Goal: Information Seeking & Learning: Compare options

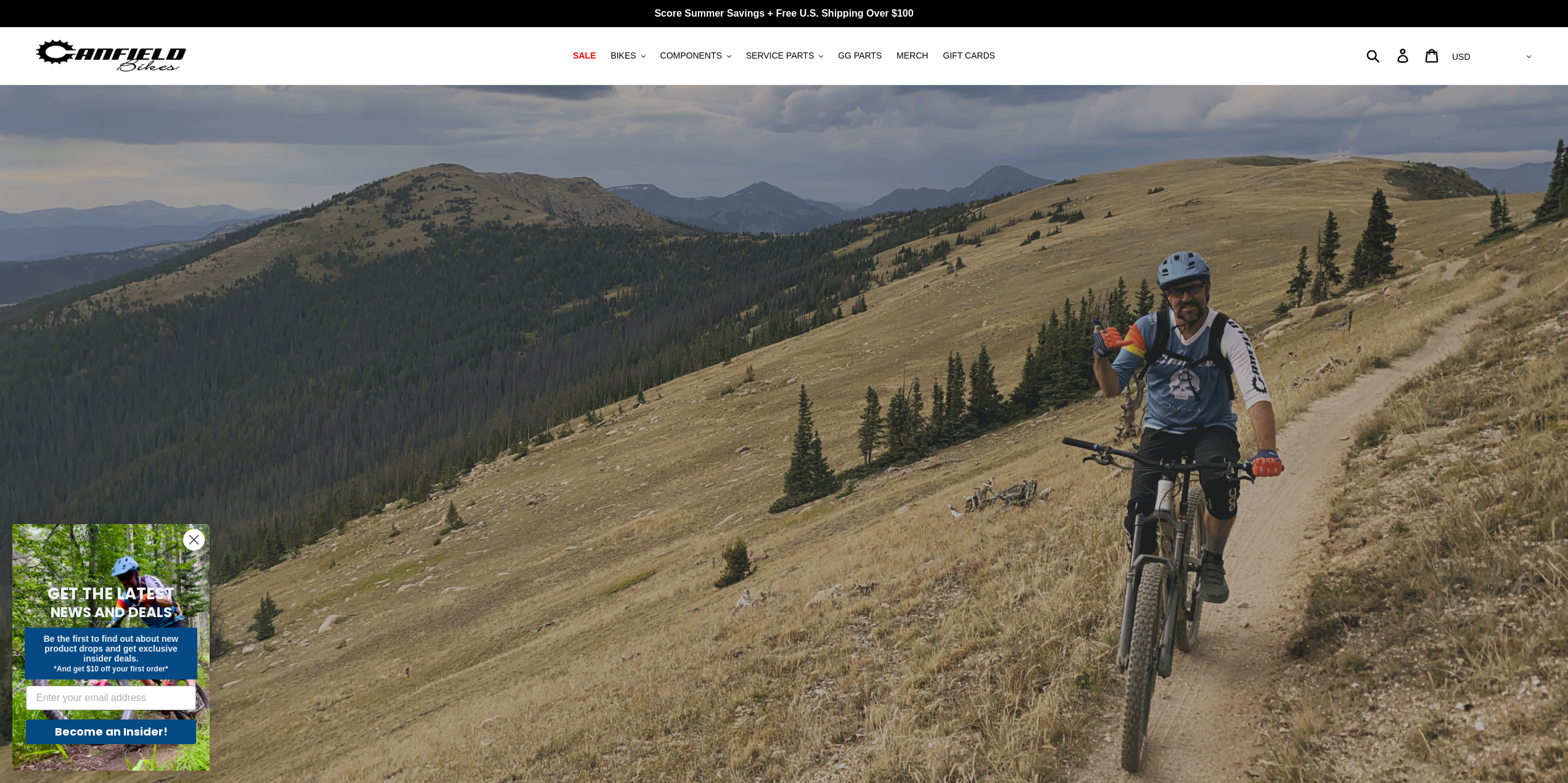
click at [198, 540] on circle "Close dialog" at bounding box center [194, 540] width 21 height 21
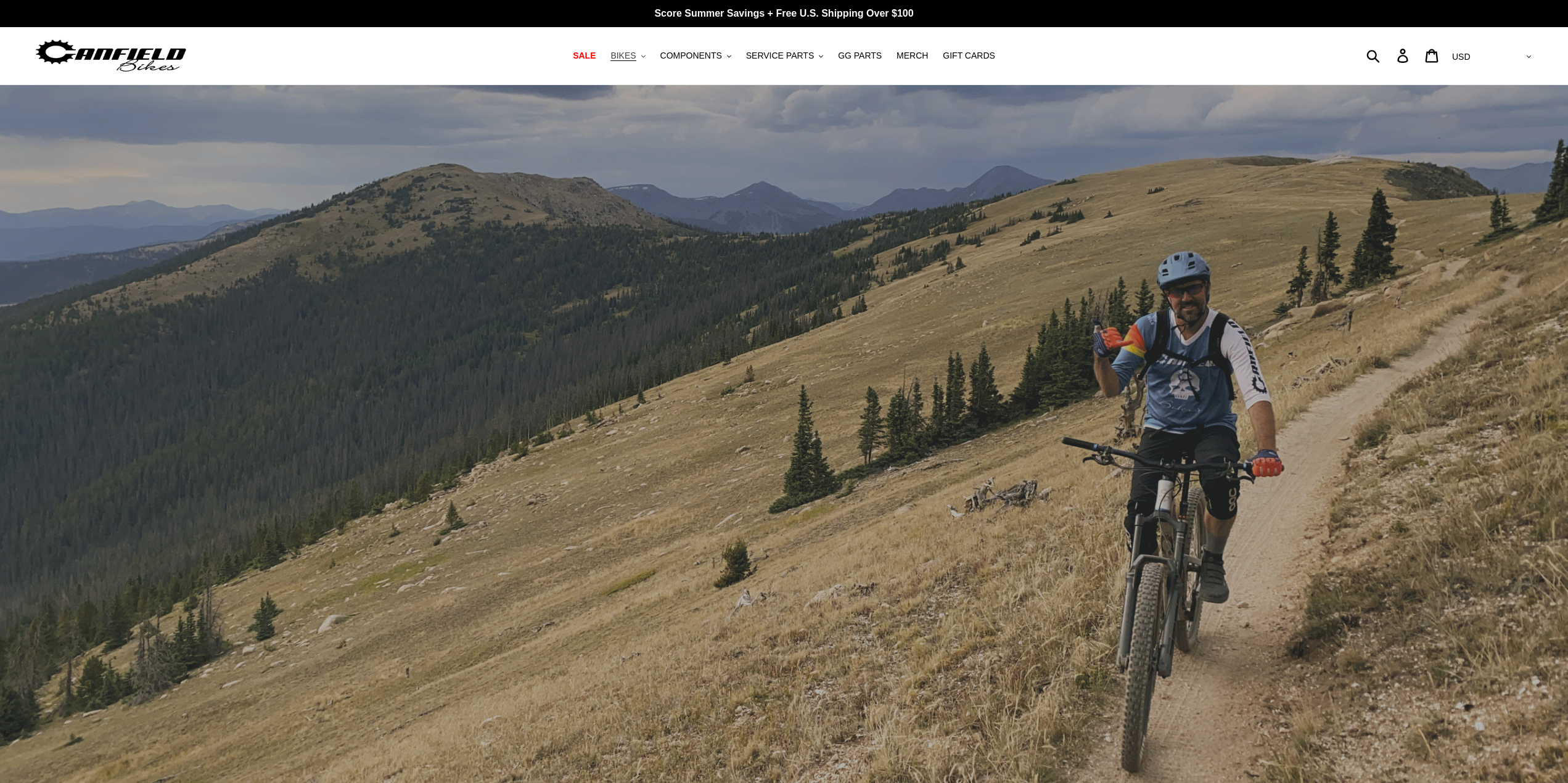
click at [633, 55] on span "BIKES" at bounding box center [623, 55] width 25 height 10
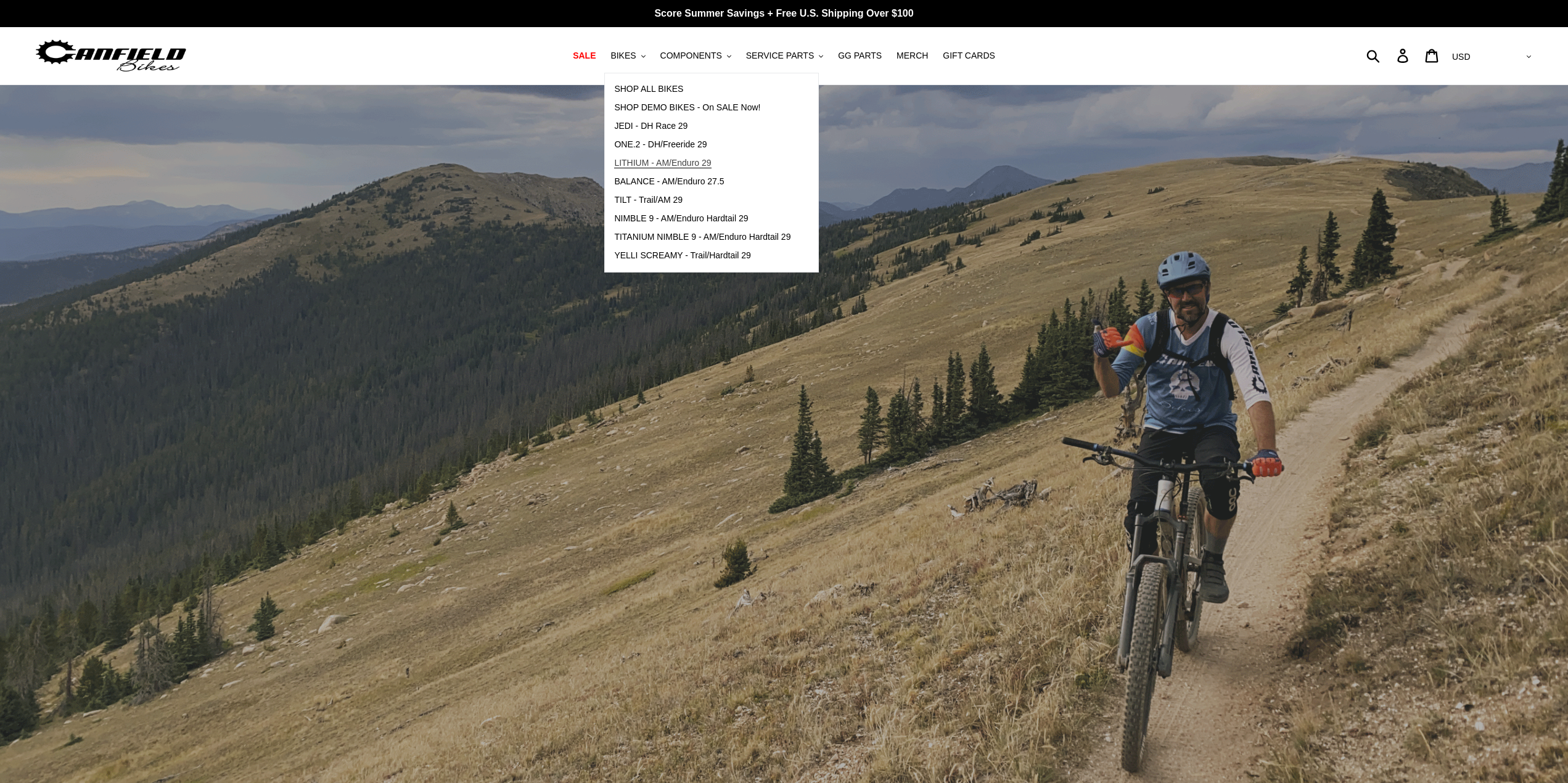
click at [697, 163] on span "LITHIUM - AM/Enduro 29" at bounding box center [663, 163] width 97 height 10
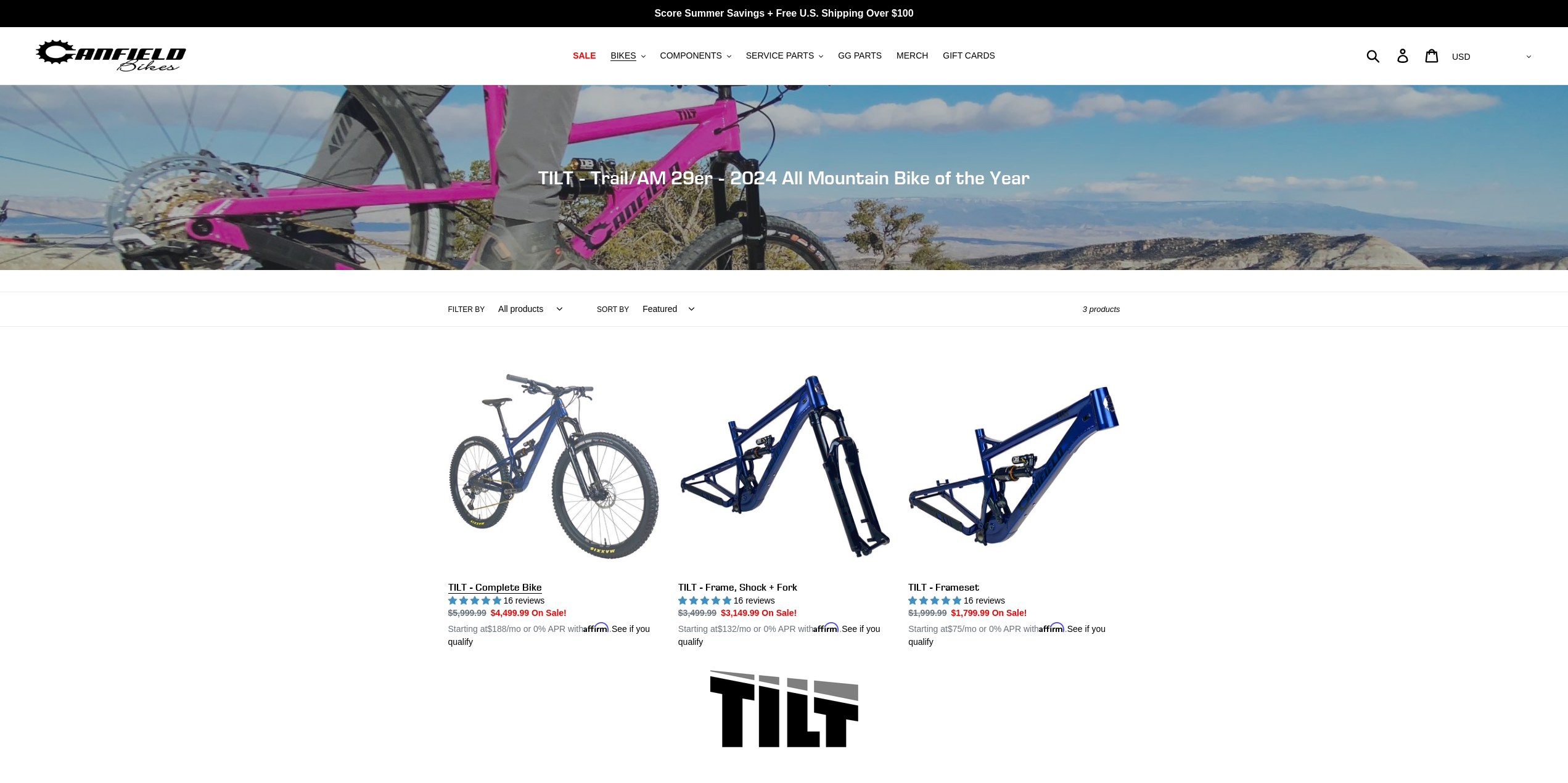
click at [534, 466] on link "TILT - Complete Bike" at bounding box center [553, 505] width 211 height 289
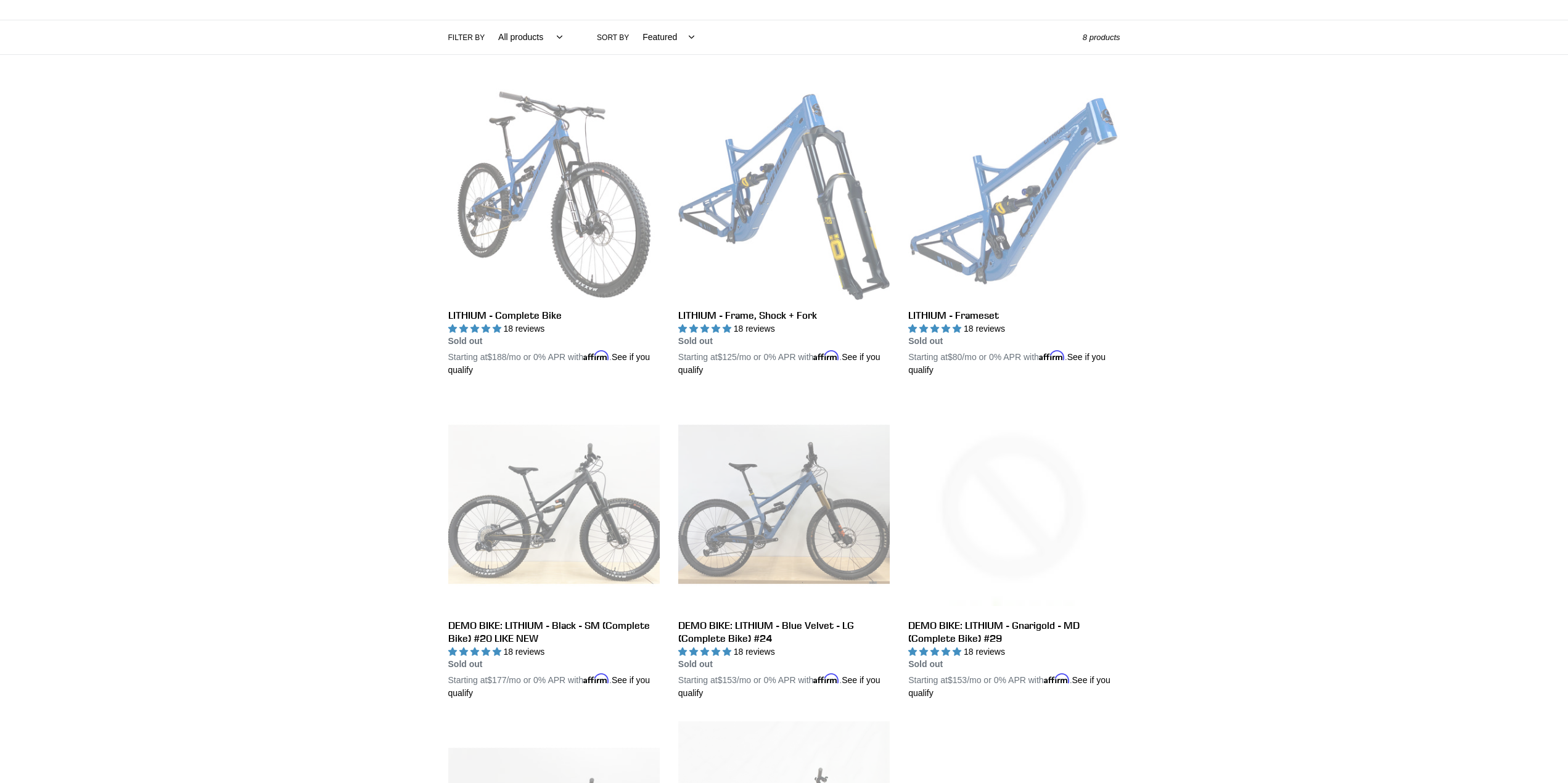
scroll to position [123, 0]
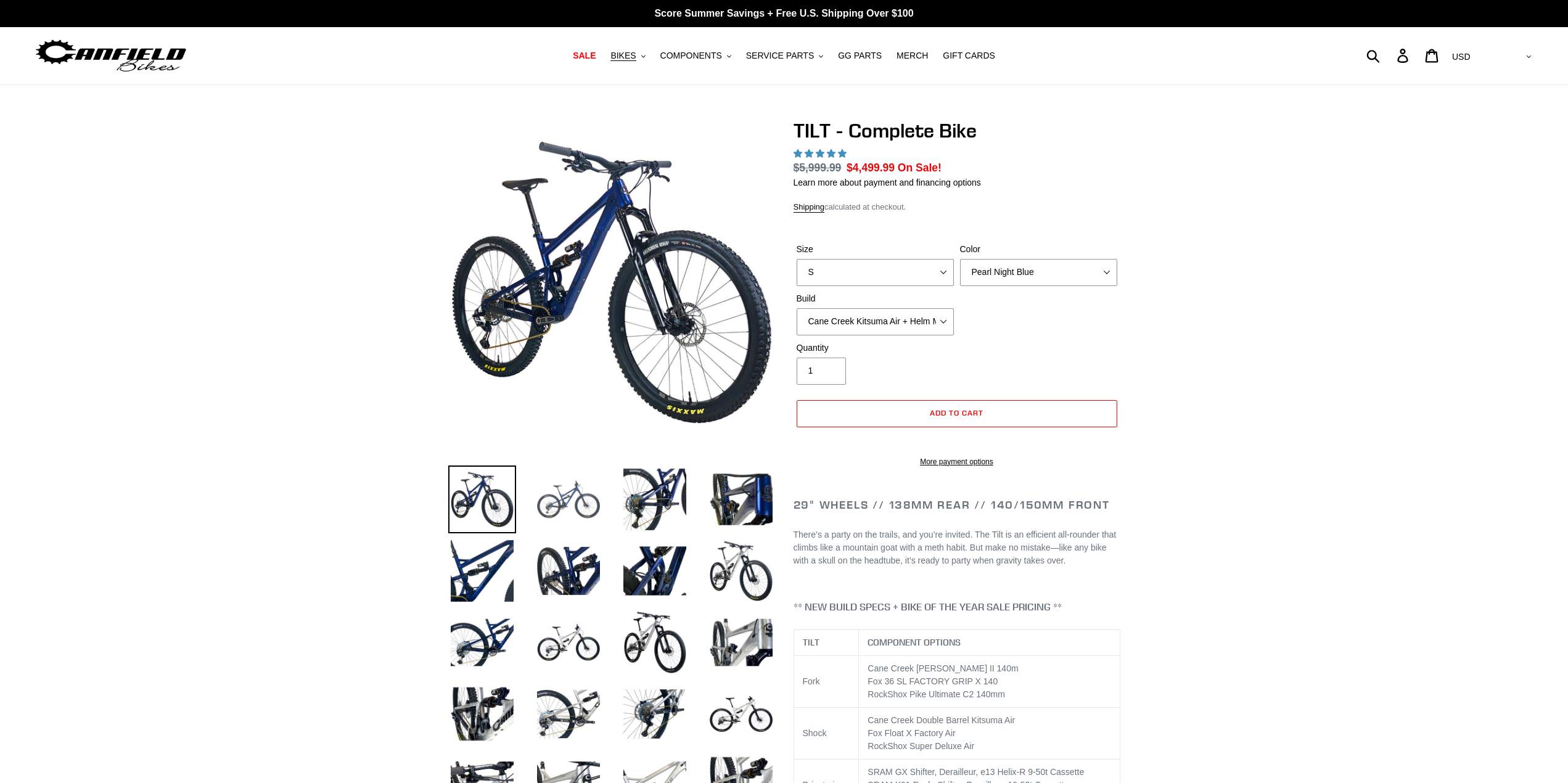
select select "highest-rating"
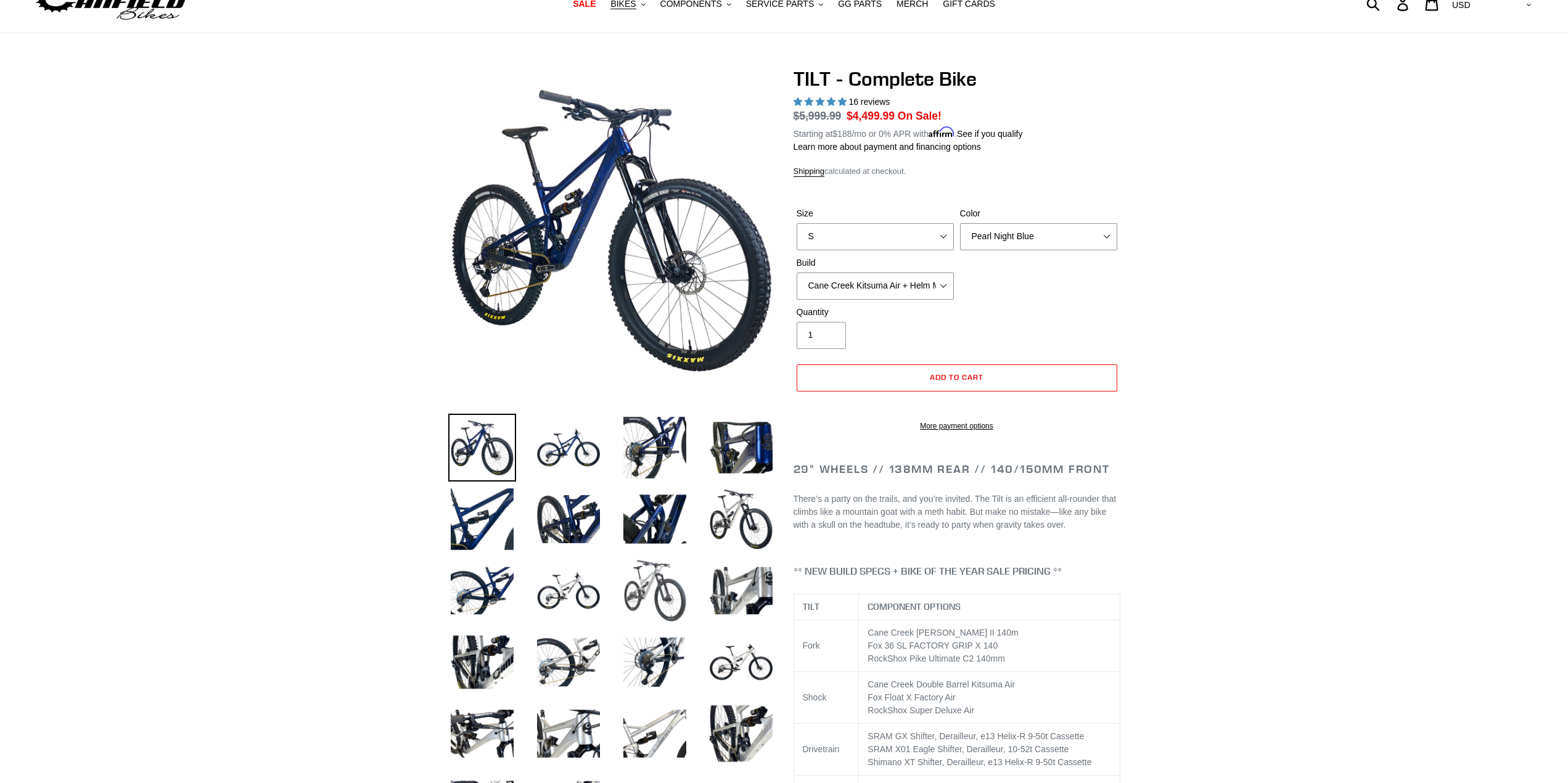
scroll to position [62, 0]
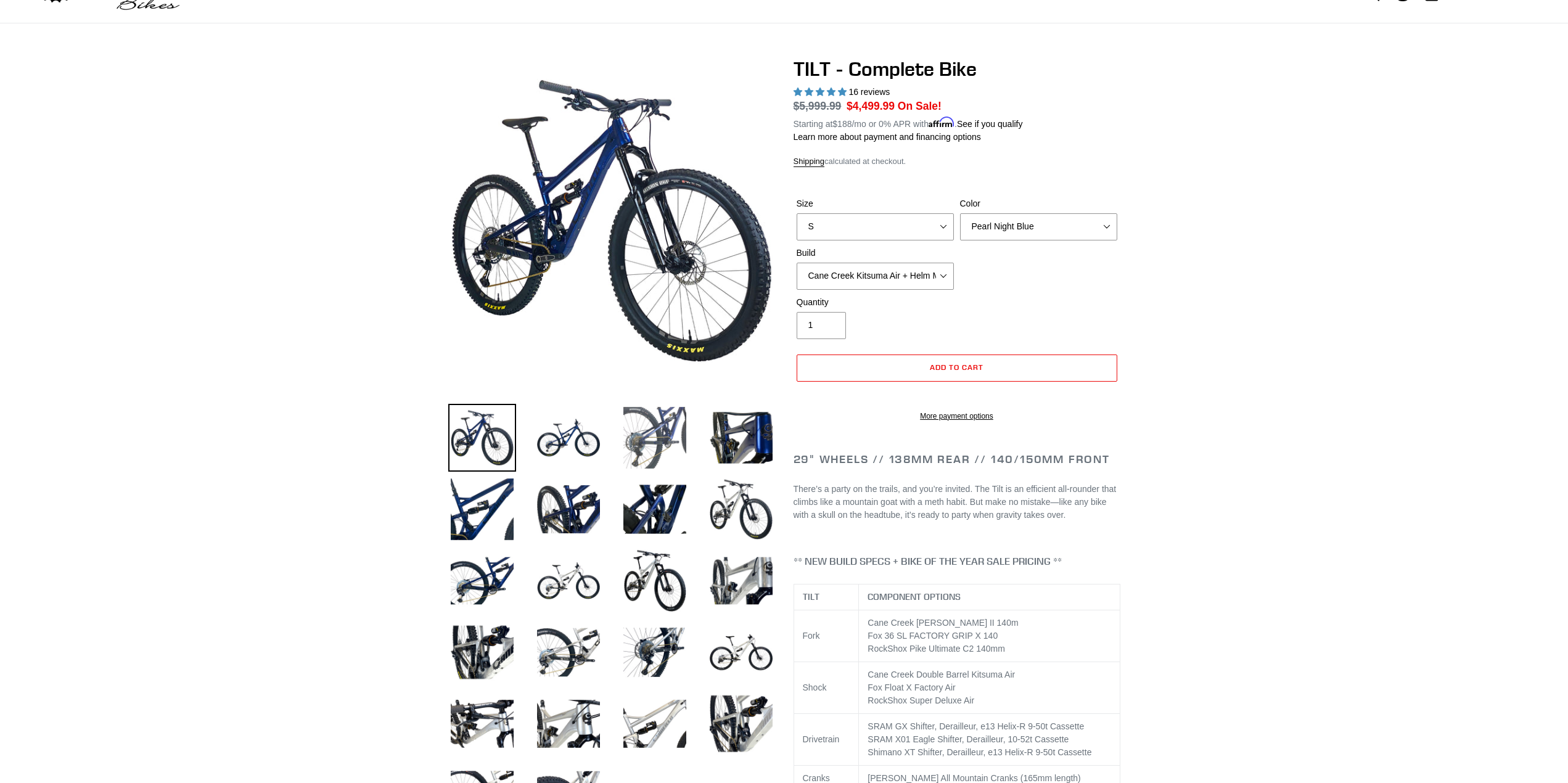
click at [672, 436] on img at bounding box center [655, 437] width 68 height 68
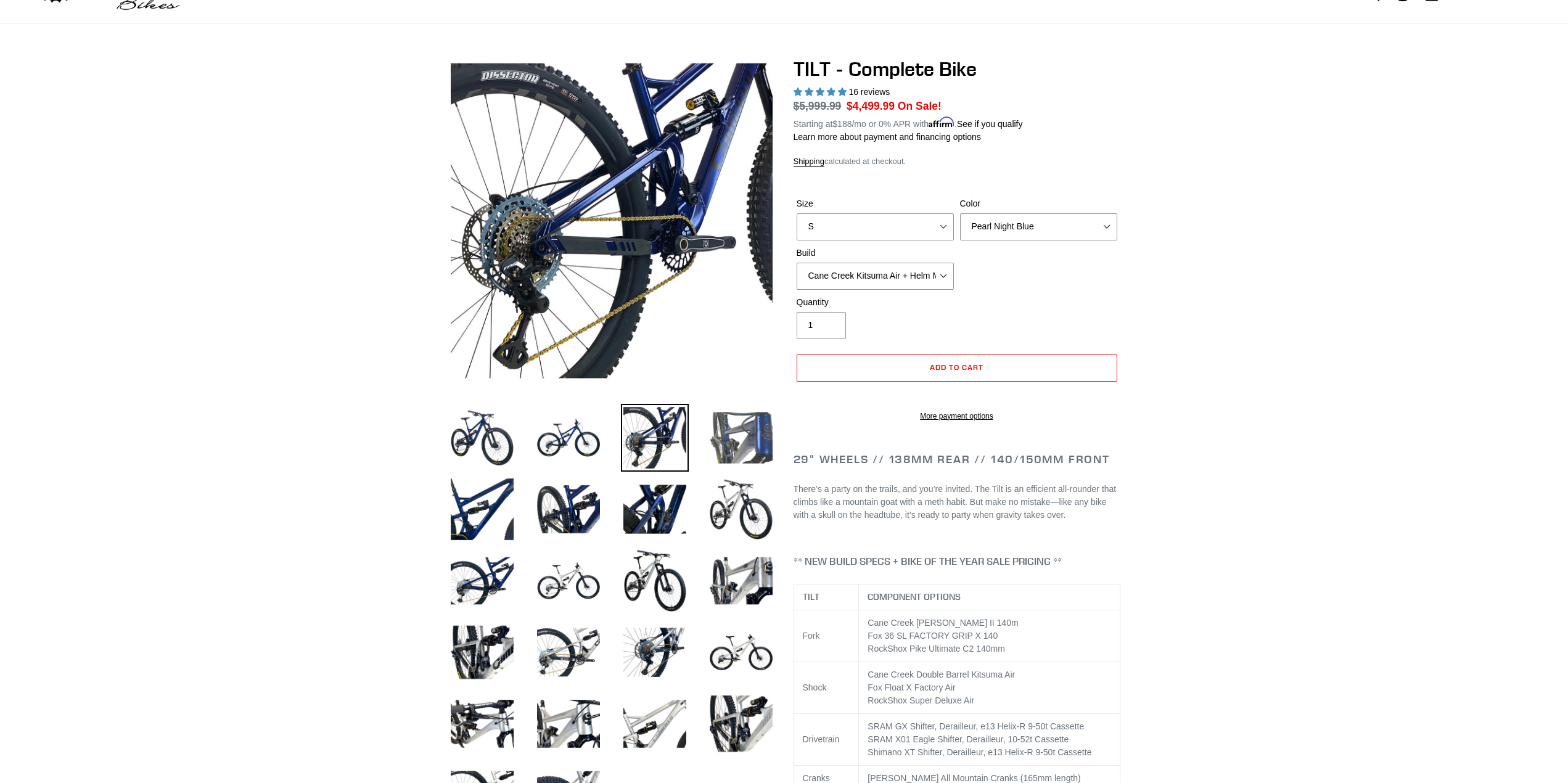
click at [733, 433] on img at bounding box center [741, 437] width 68 height 68
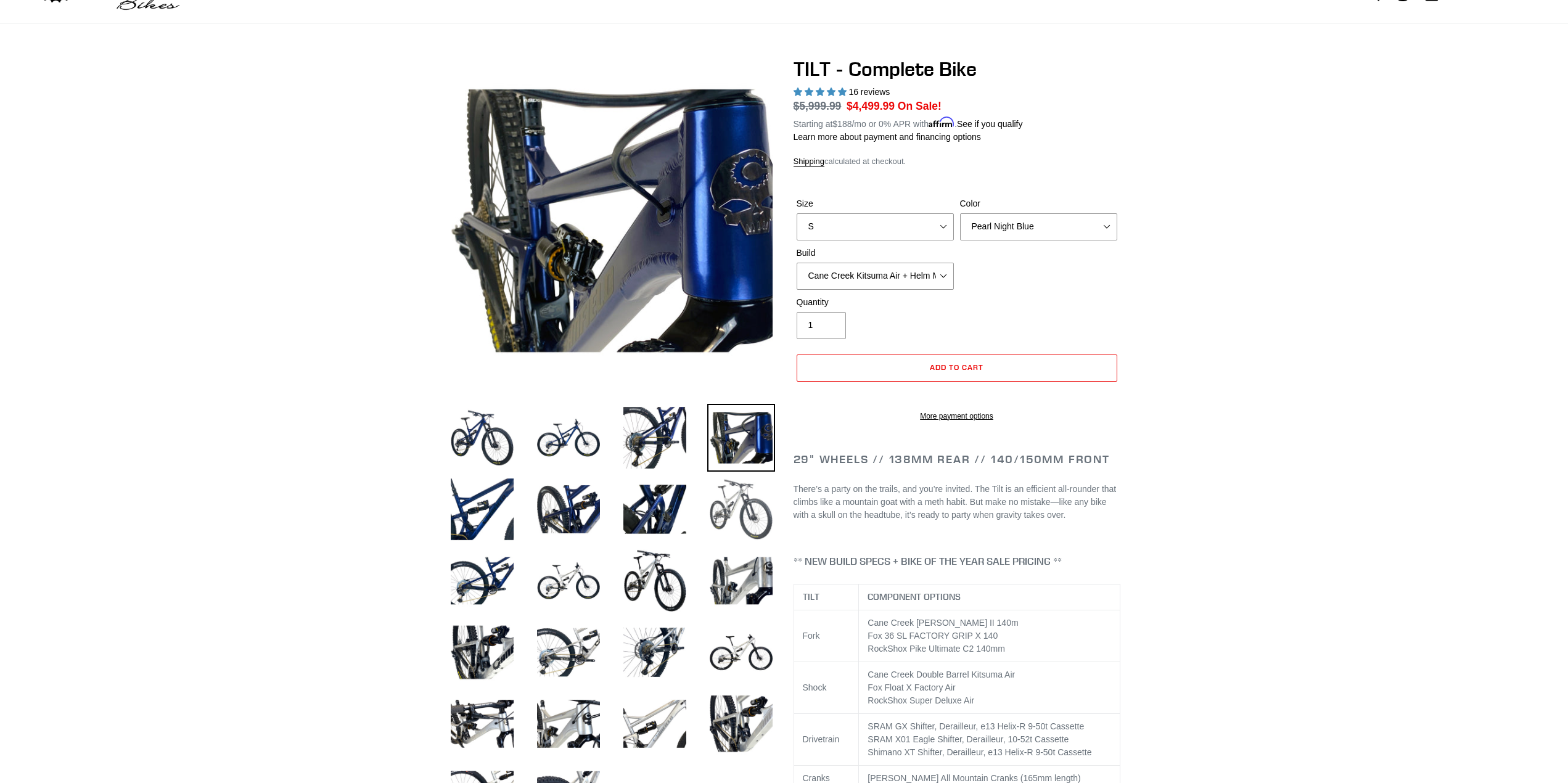
click at [751, 508] on img at bounding box center [741, 509] width 68 height 68
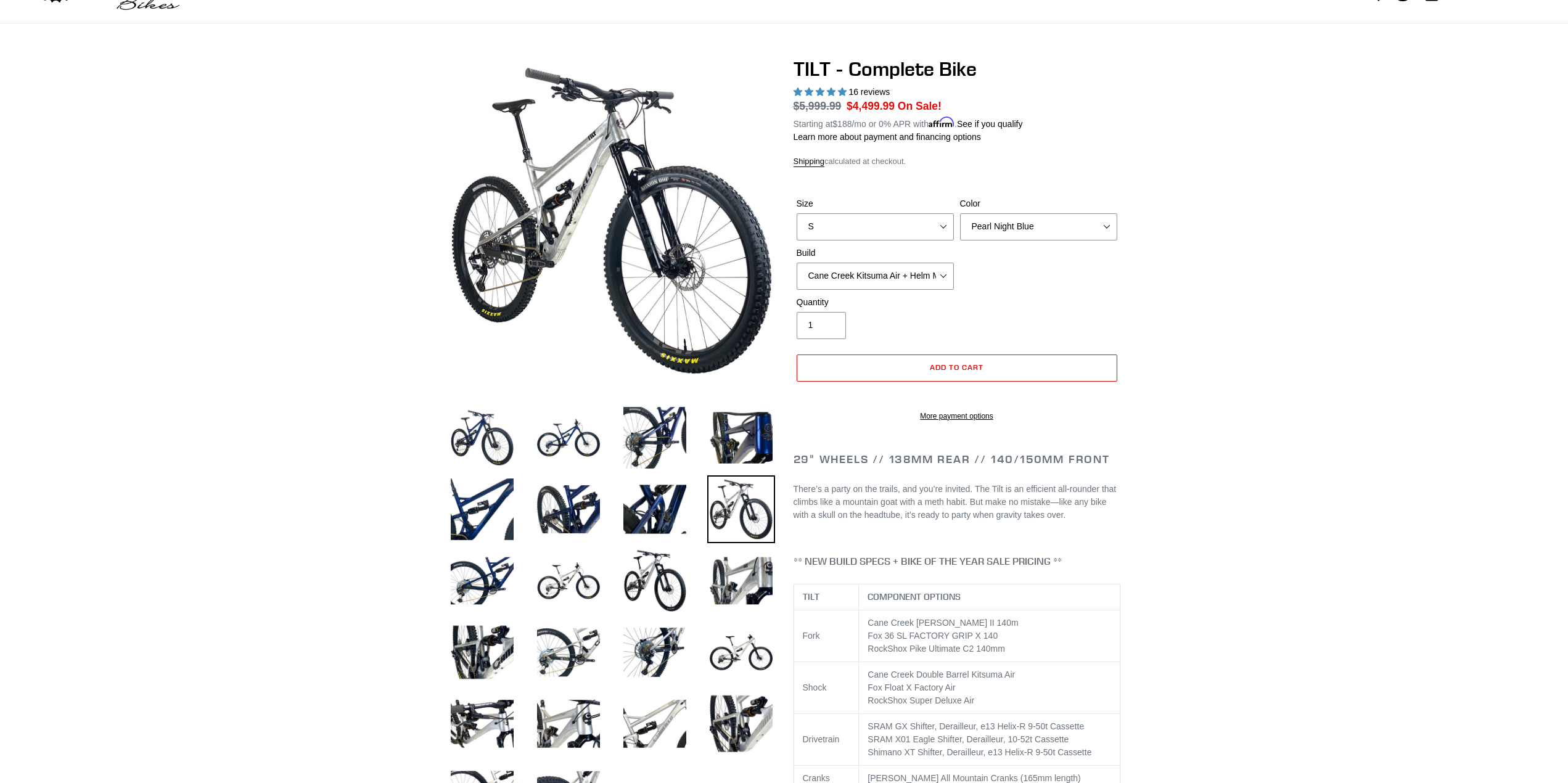
click at [696, 522] on li at bounding box center [732, 512] width 86 height 72
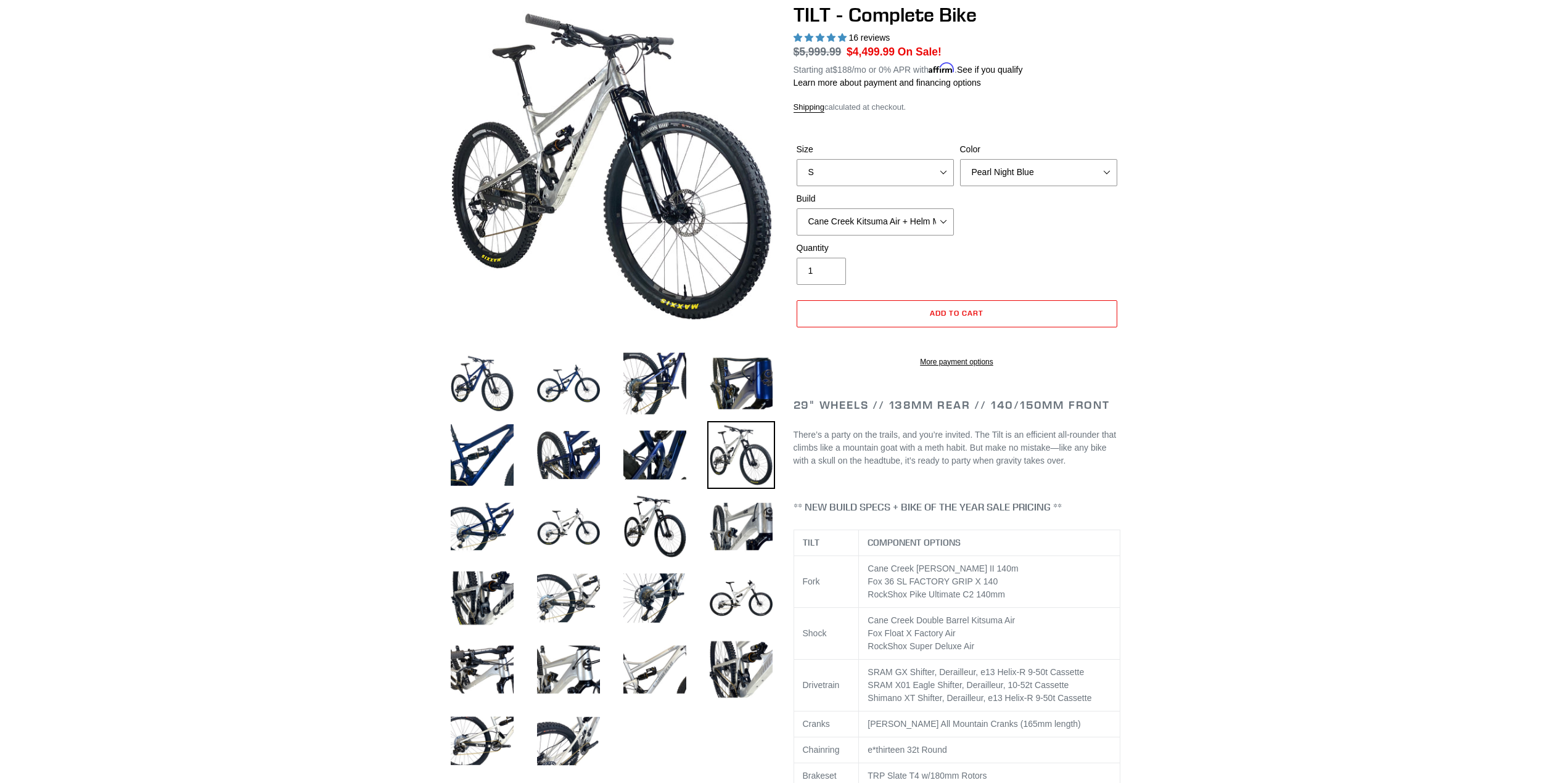
scroll to position [0, 0]
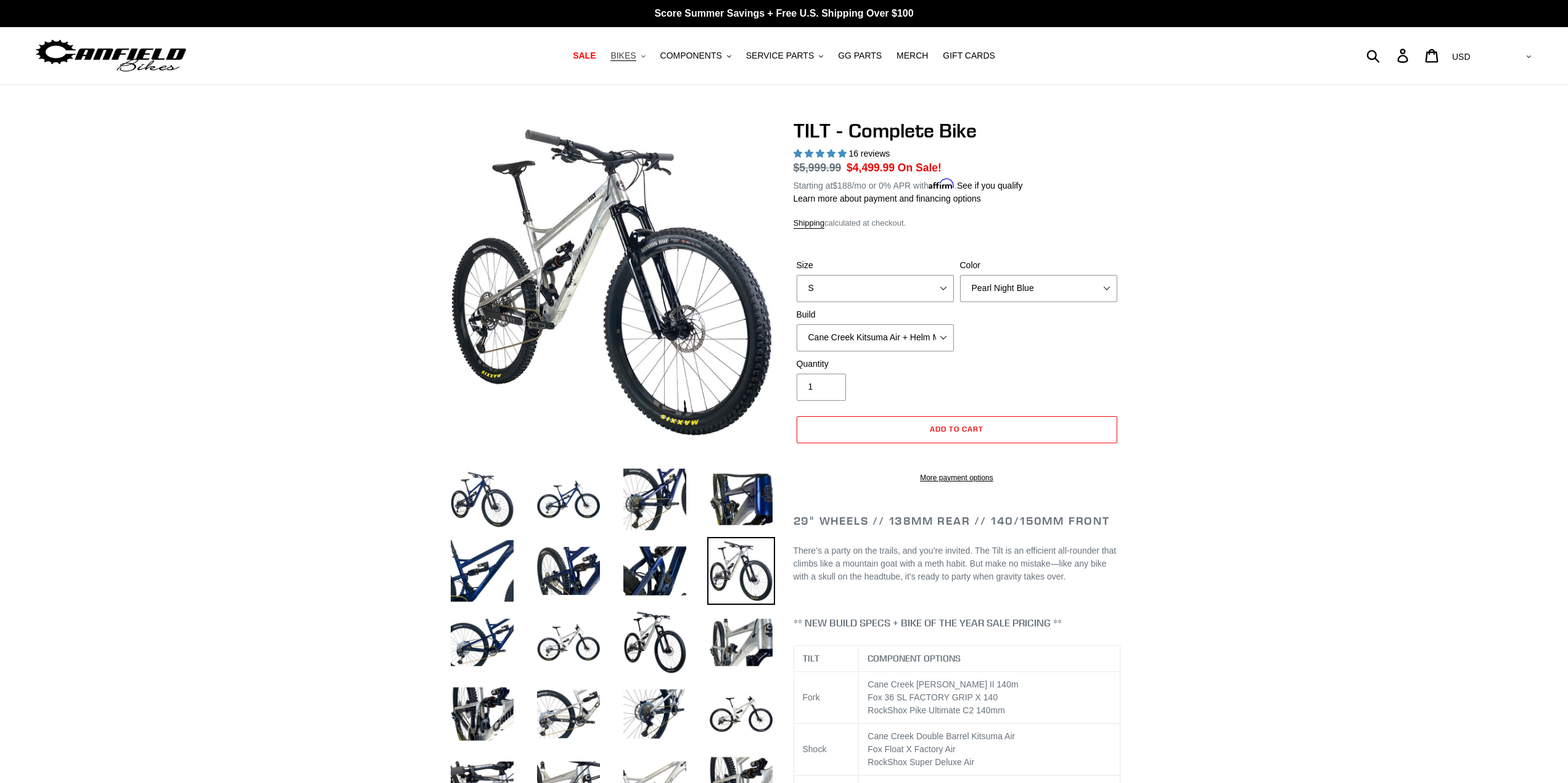
click at [648, 57] on button "BIKES .cls-1{fill:#231f20}" at bounding box center [627, 55] width 47 height 16
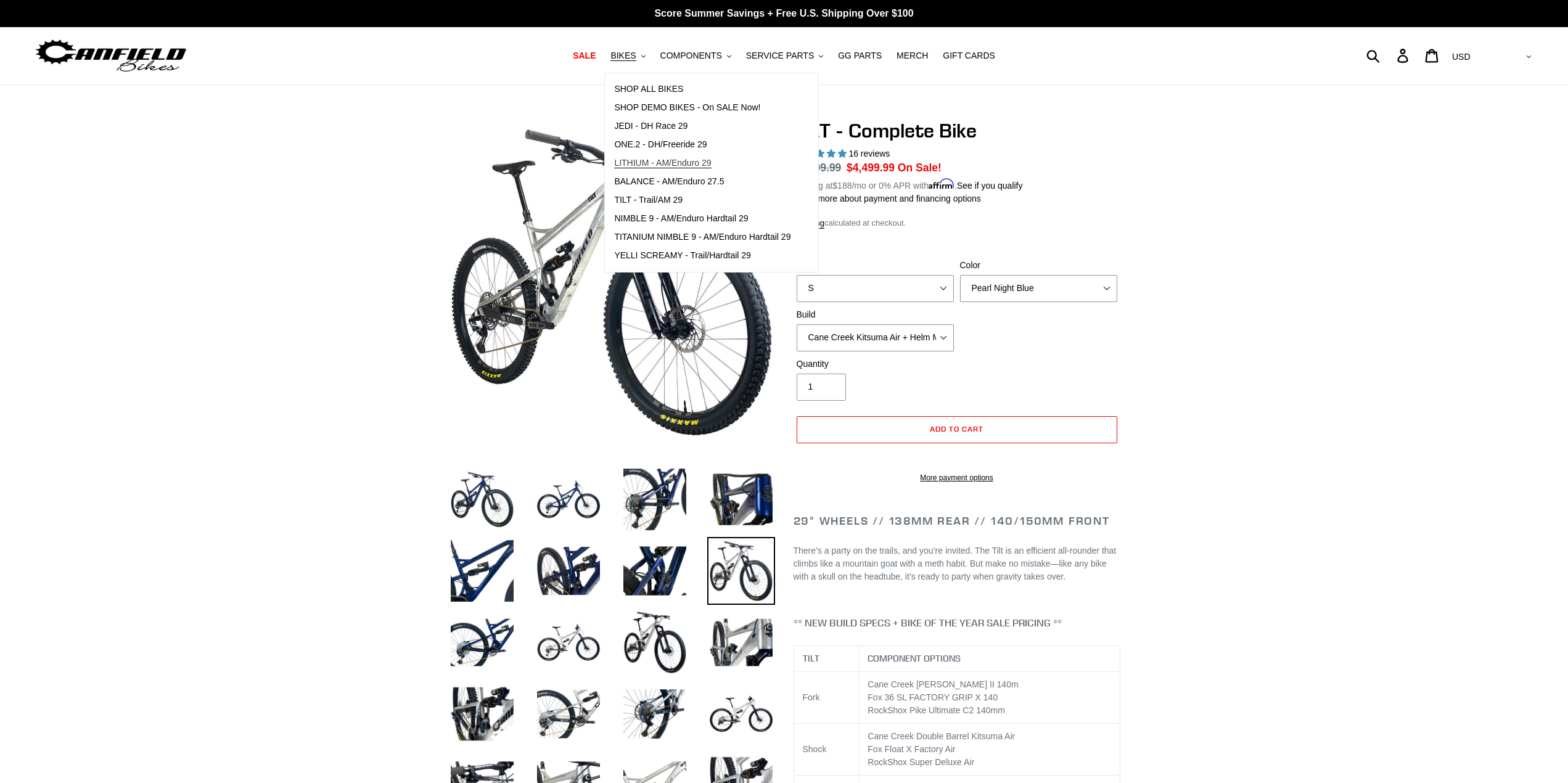
click at [696, 162] on span "LITHIUM - AM/Enduro 29" at bounding box center [663, 163] width 97 height 10
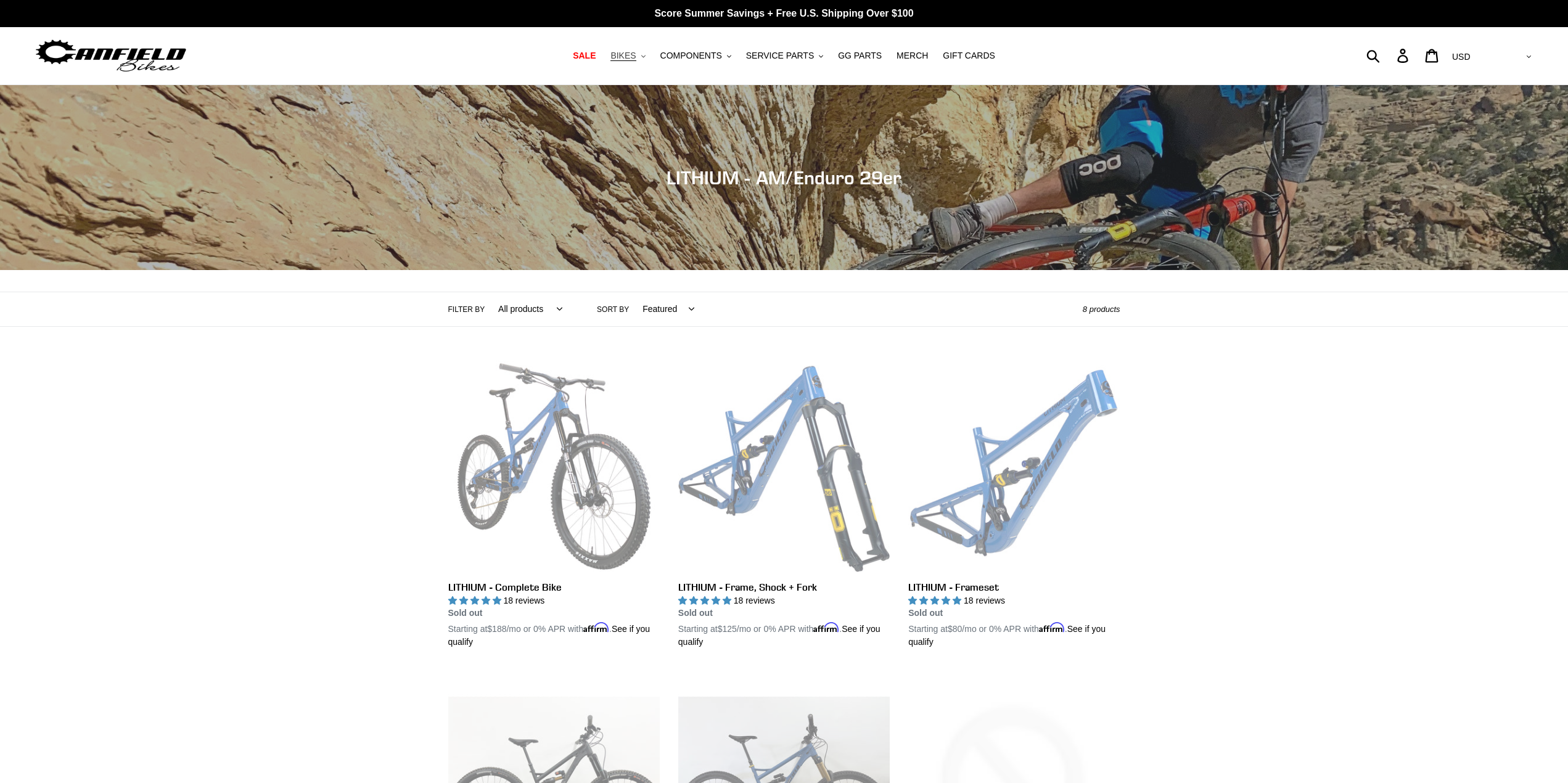
click at [649, 51] on button "BIKES .cls-1{fill:#231f20}" at bounding box center [627, 55] width 47 height 16
click at [683, 270] on div "Collection: LITHIUM - AM/Enduro 29er" at bounding box center [784, 270] width 1568 height 0
click at [629, 58] on span "BIKES" at bounding box center [623, 55] width 25 height 10
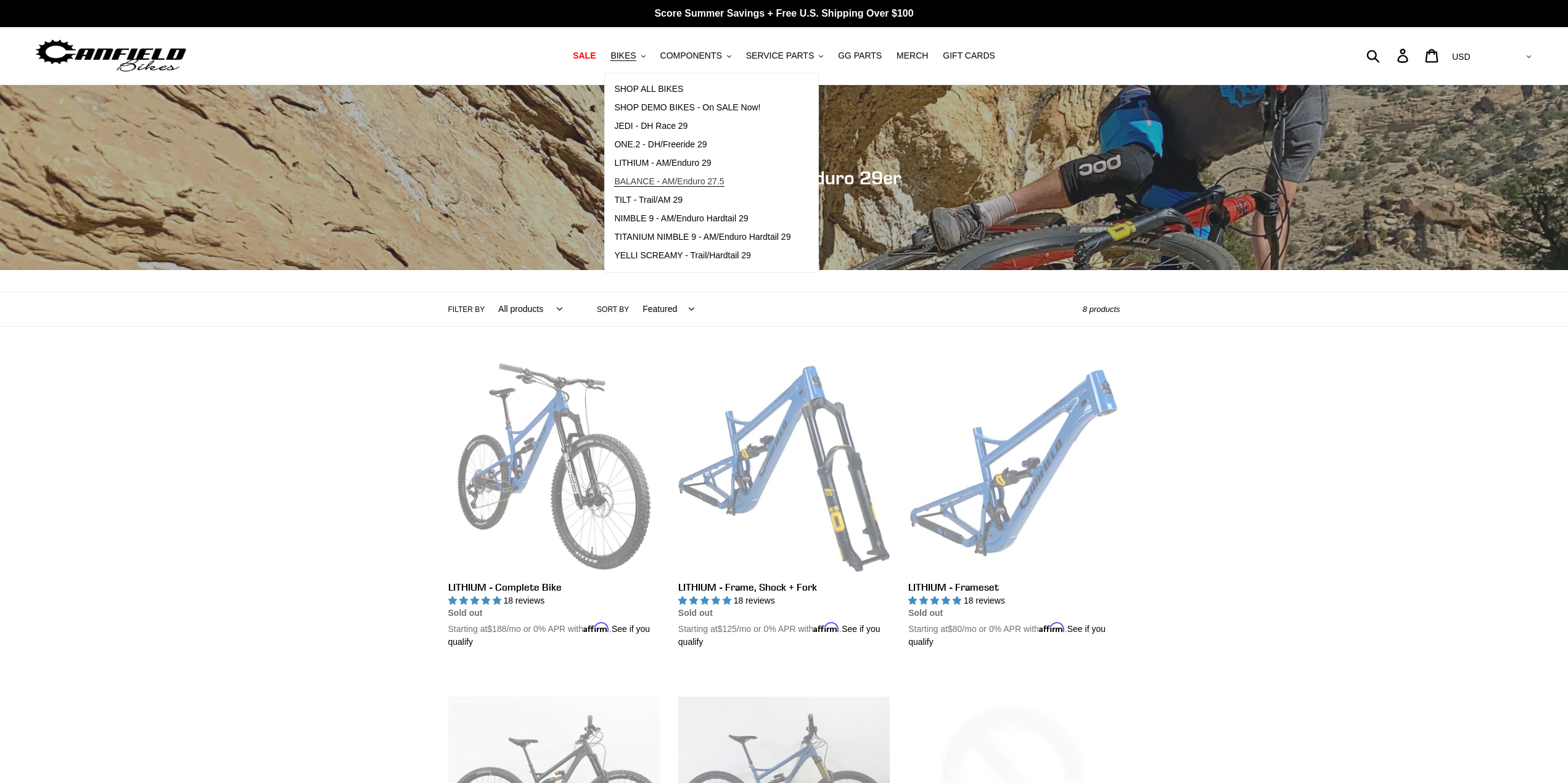
click at [681, 184] on span "BALANCE - AM/Enduro 27.5" at bounding box center [669, 181] width 109 height 10
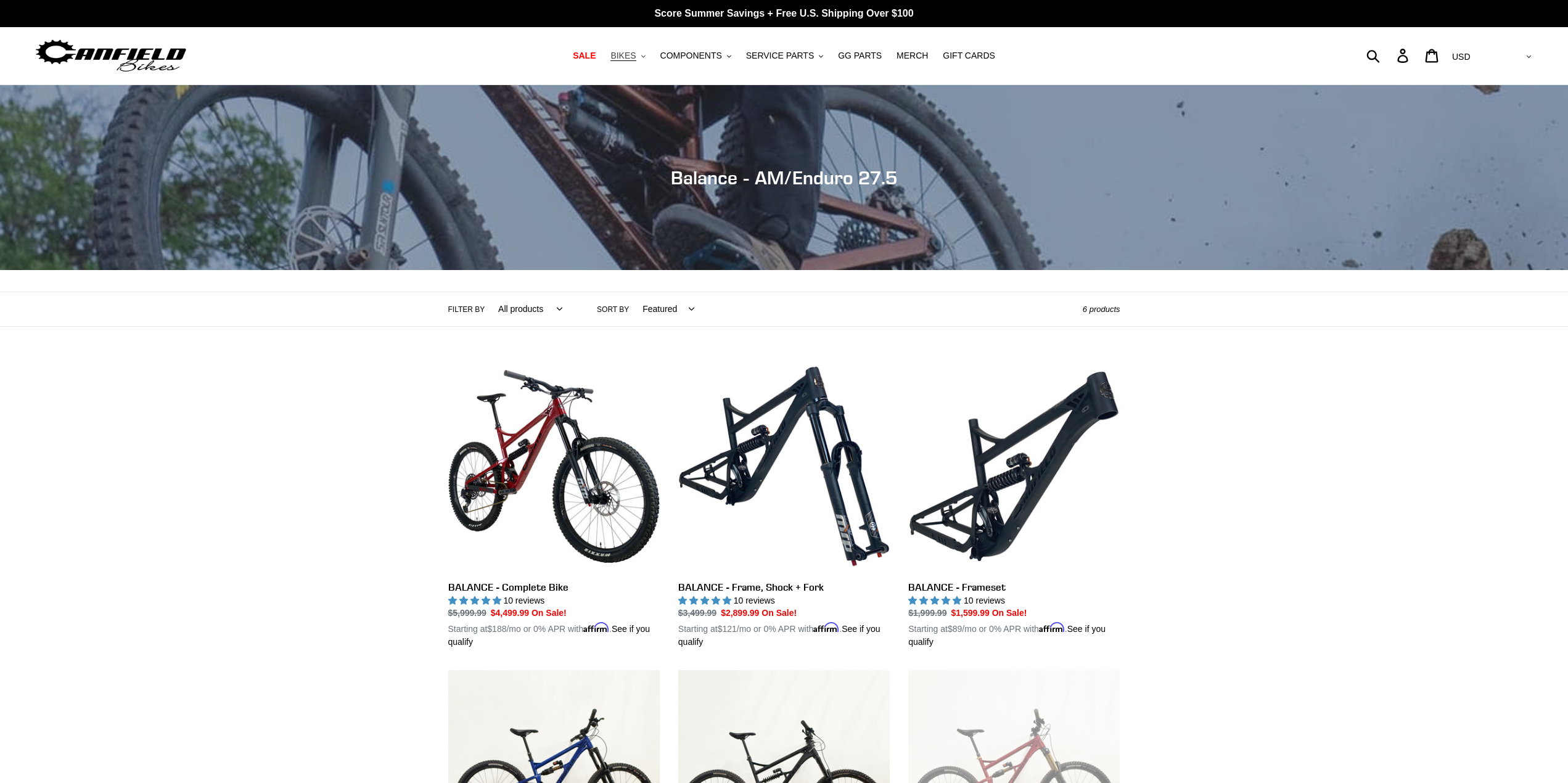
click at [636, 60] on span "BIKES" at bounding box center [623, 55] width 25 height 10
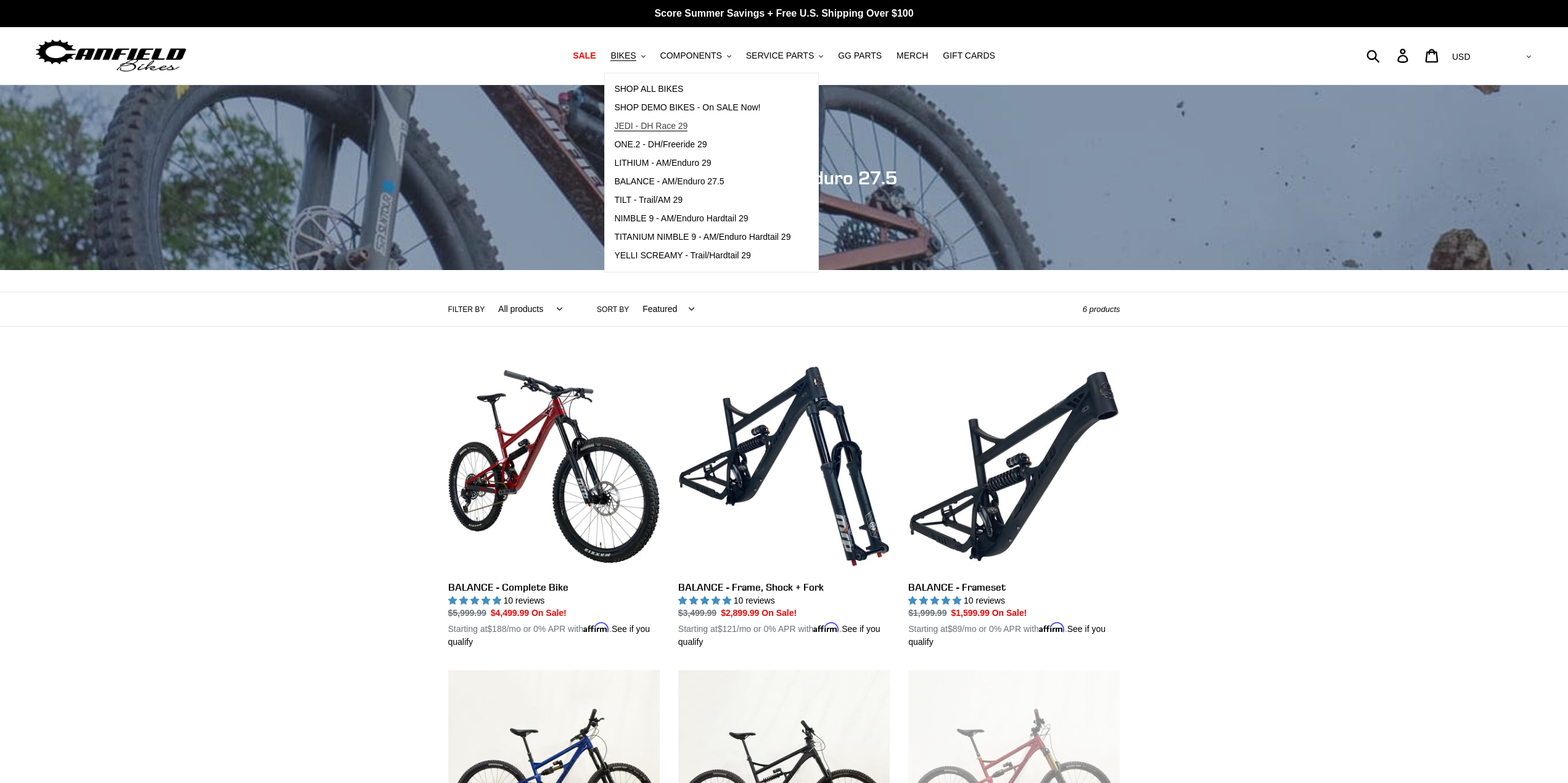
click at [669, 122] on span "JEDI - DH Race 29" at bounding box center [651, 126] width 73 height 10
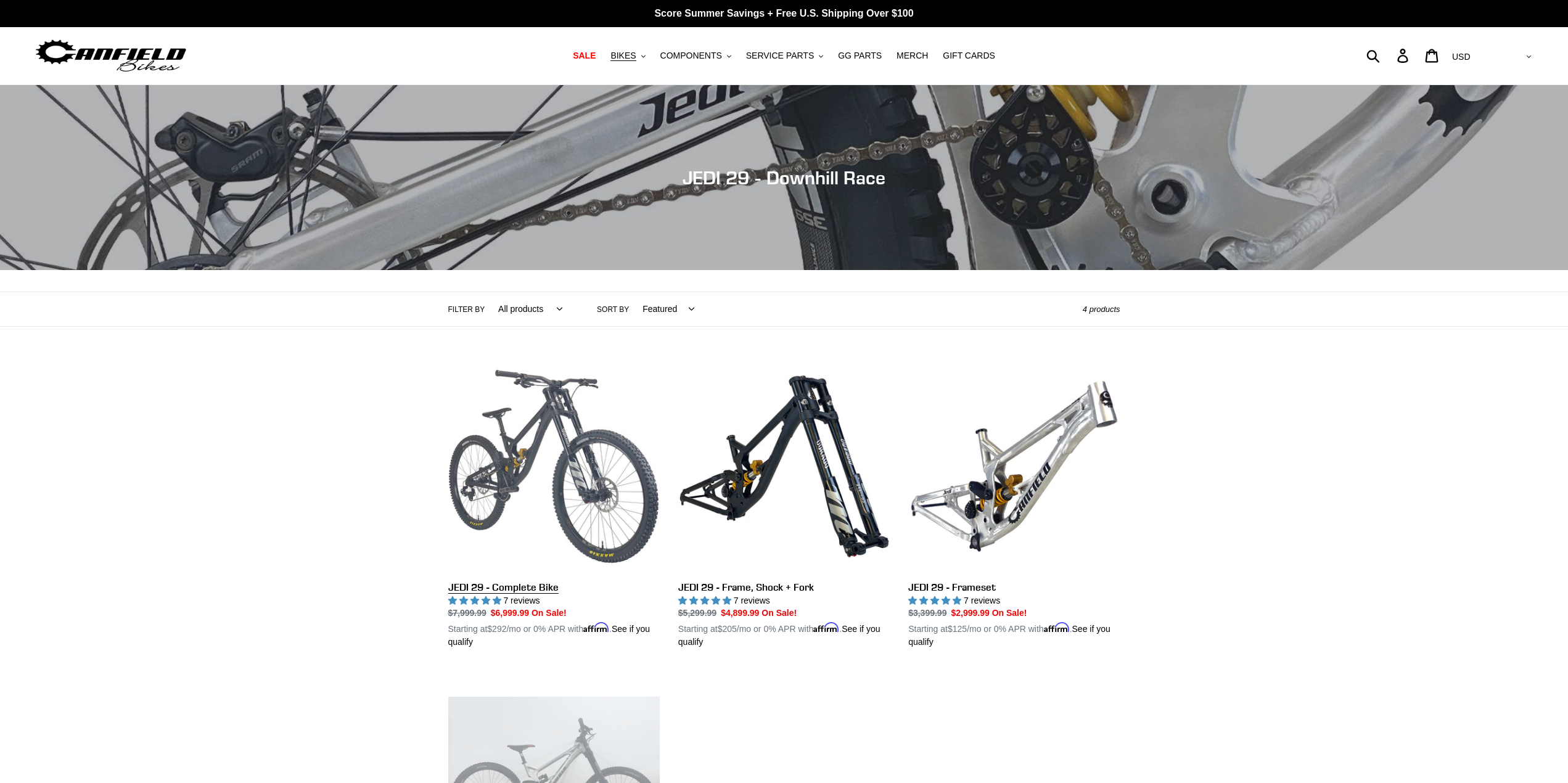
click at [587, 471] on link "JEDI 29 - Complete Bike" at bounding box center [553, 505] width 211 height 289
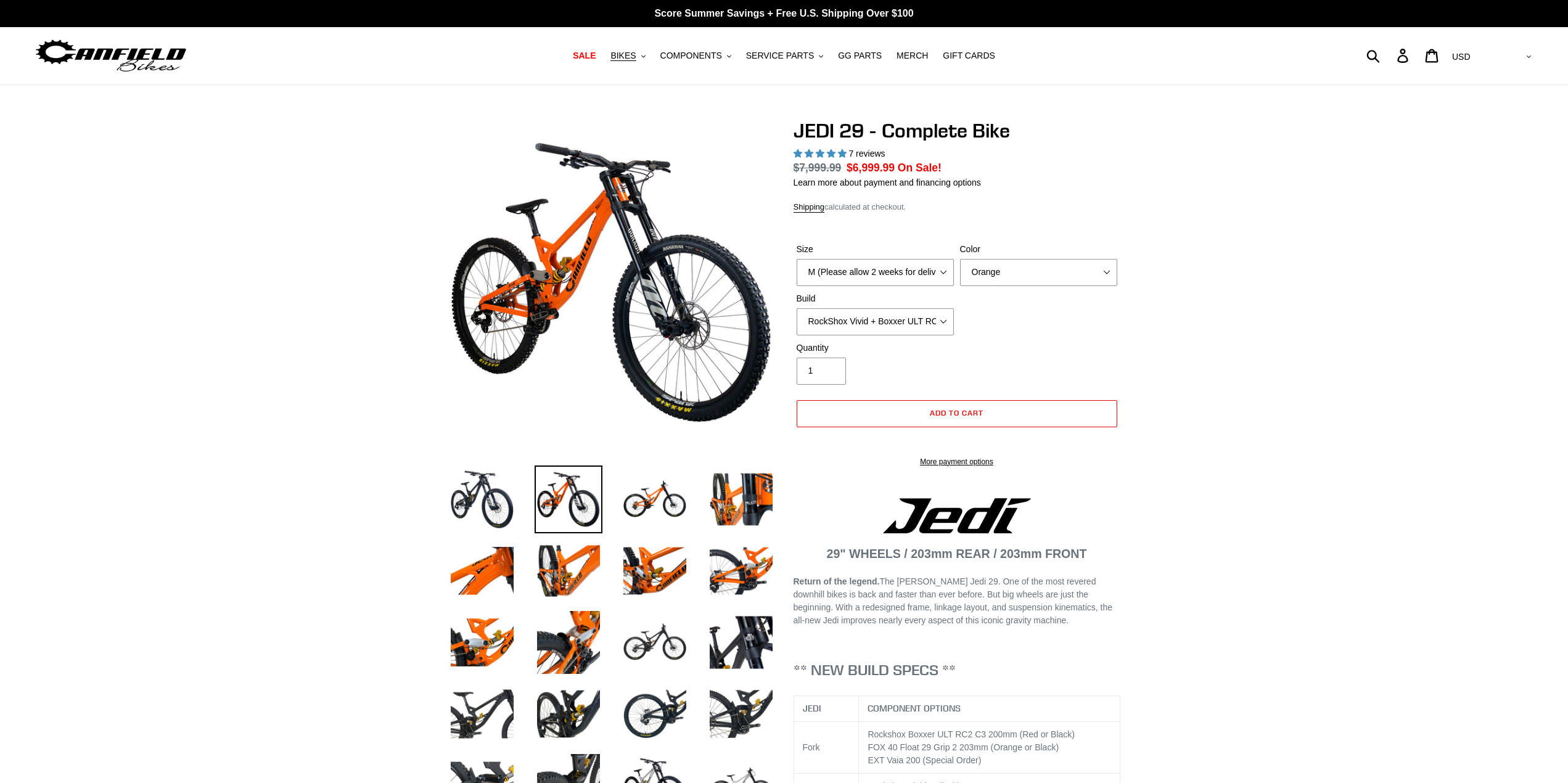
select select "highest-rating"
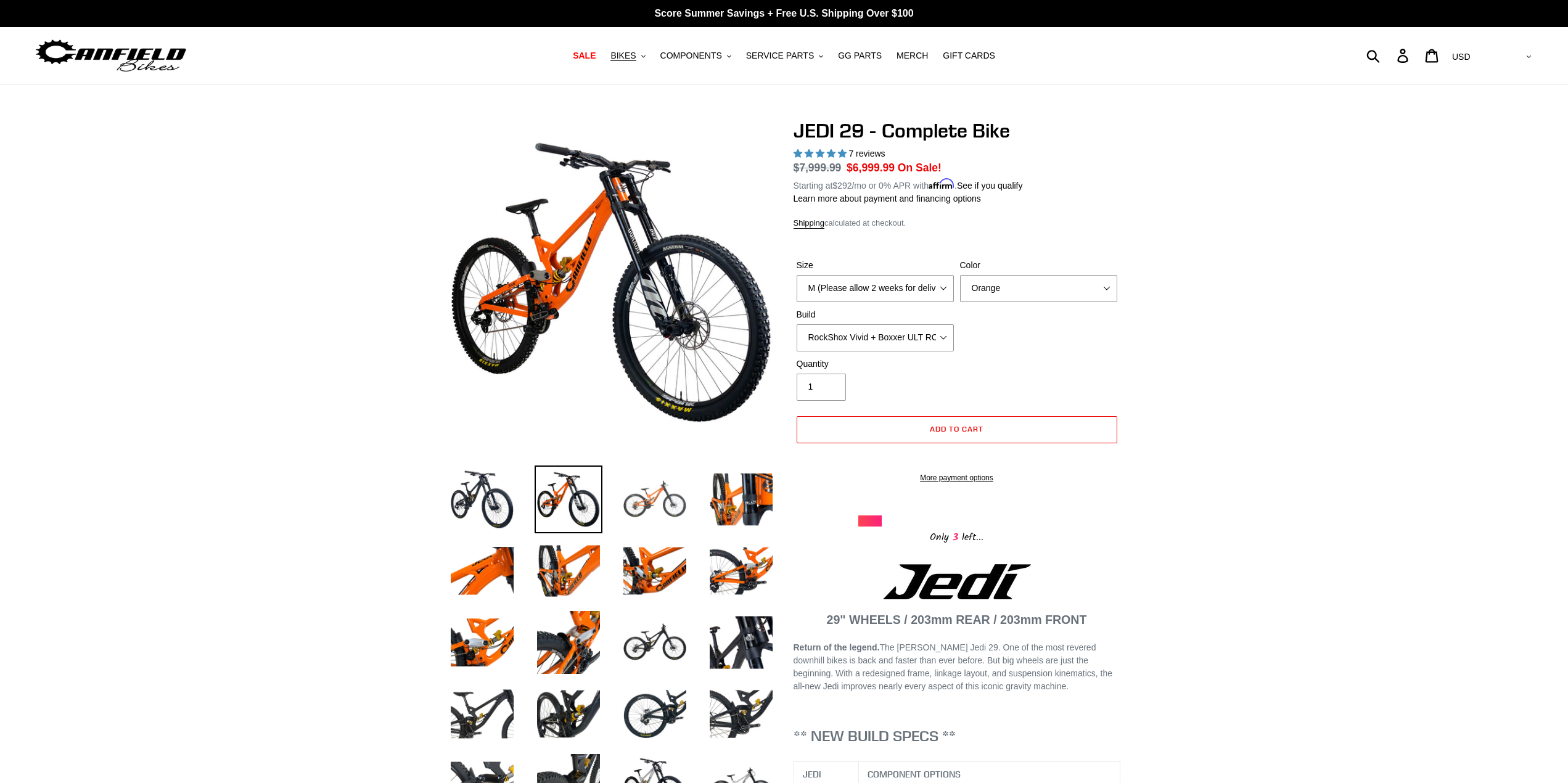
click at [662, 496] on img at bounding box center [655, 499] width 68 height 68
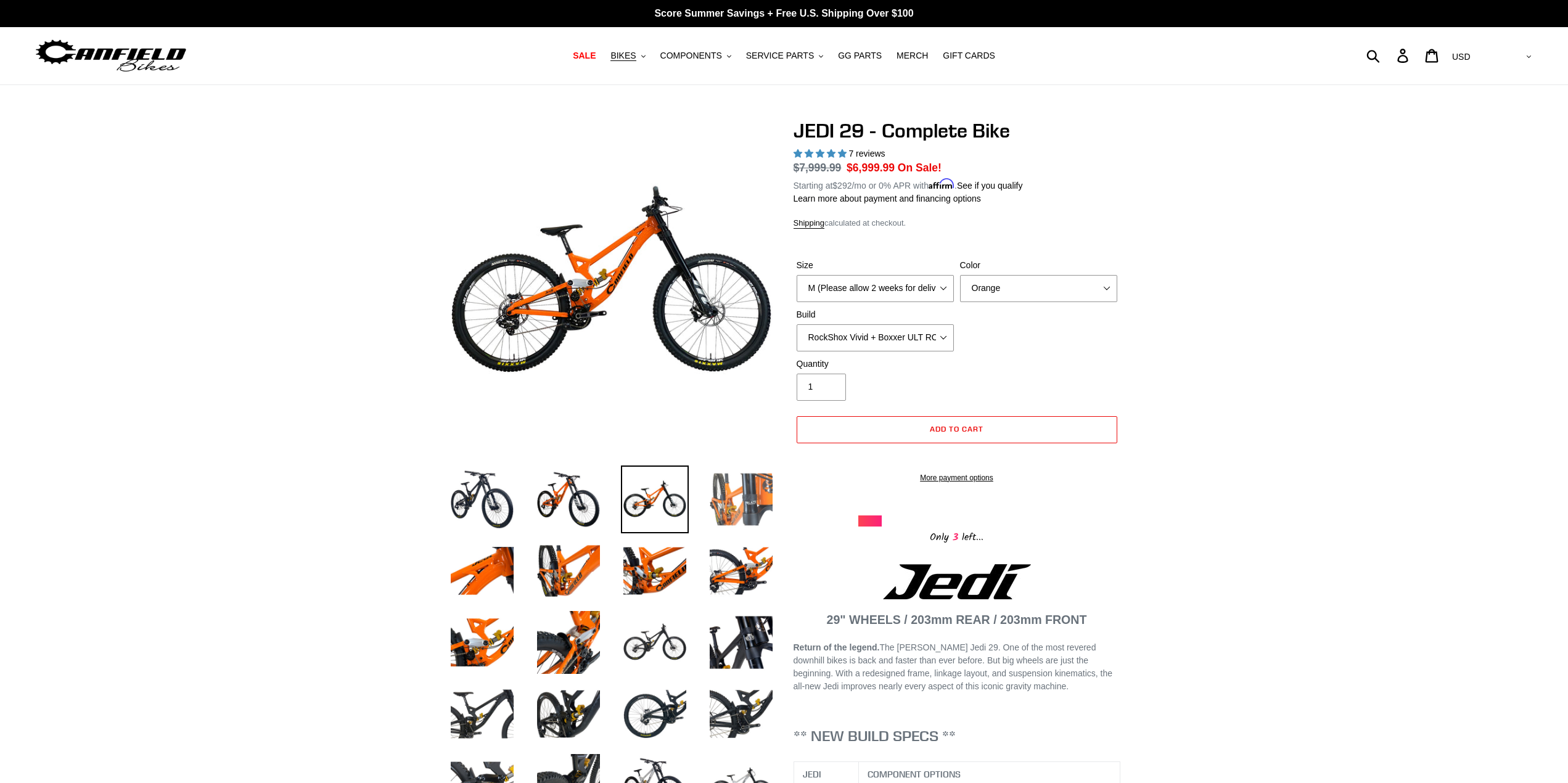
click at [768, 507] on img at bounding box center [741, 499] width 68 height 68
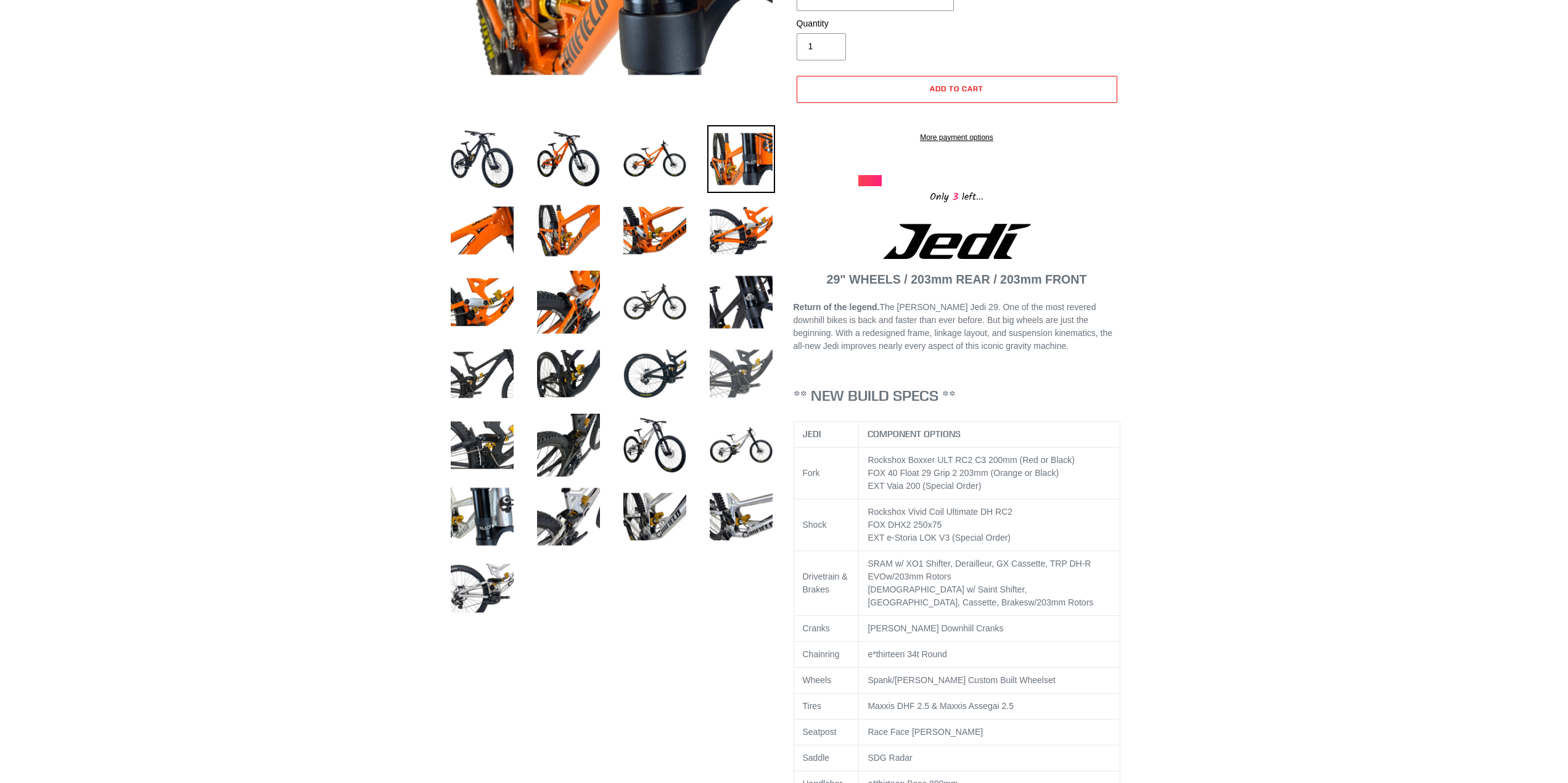
scroll to position [432, 0]
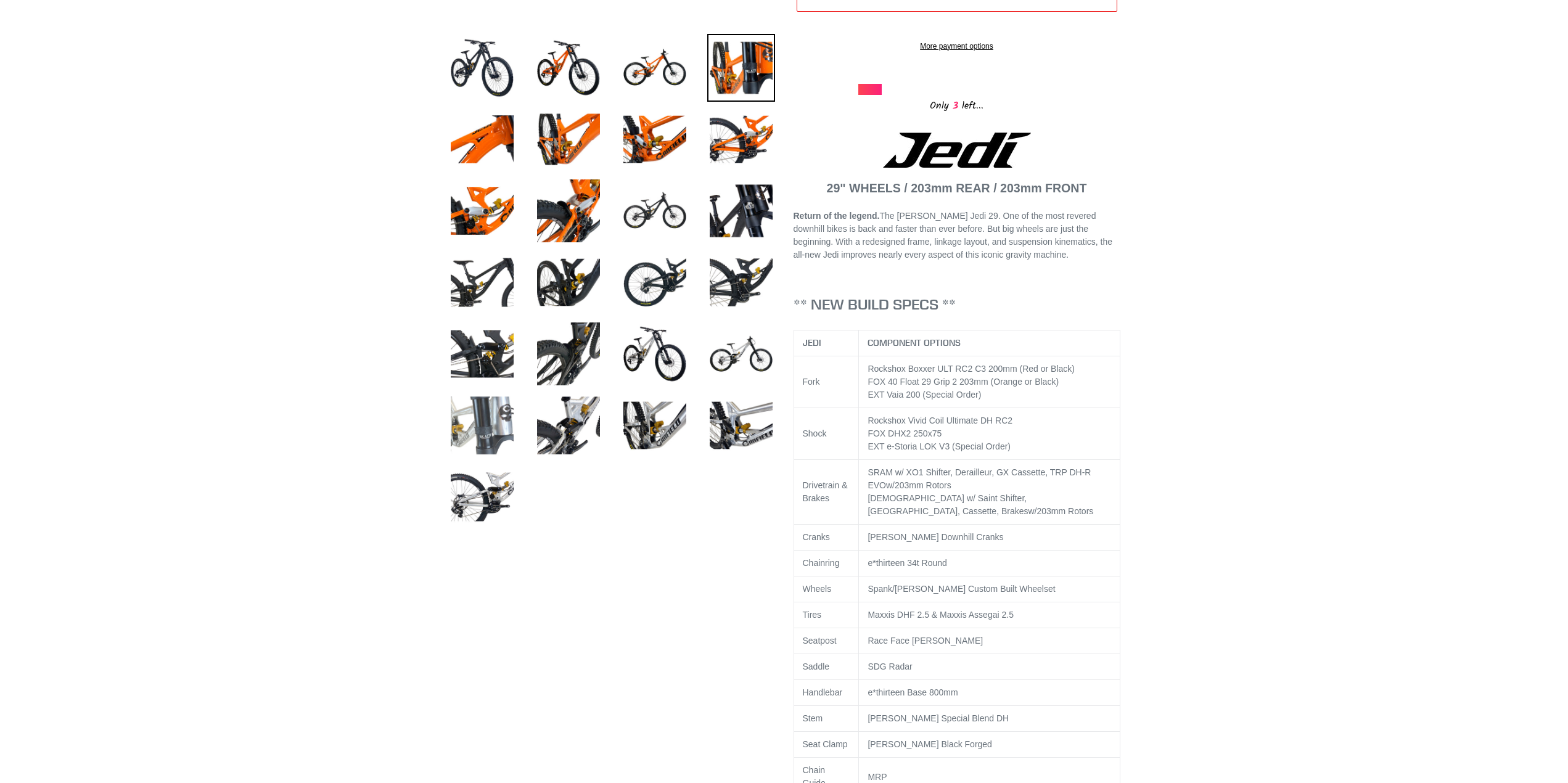
click at [488, 435] on img at bounding box center [482, 425] width 68 height 68
click at [559, 446] on img at bounding box center [569, 425] width 68 height 68
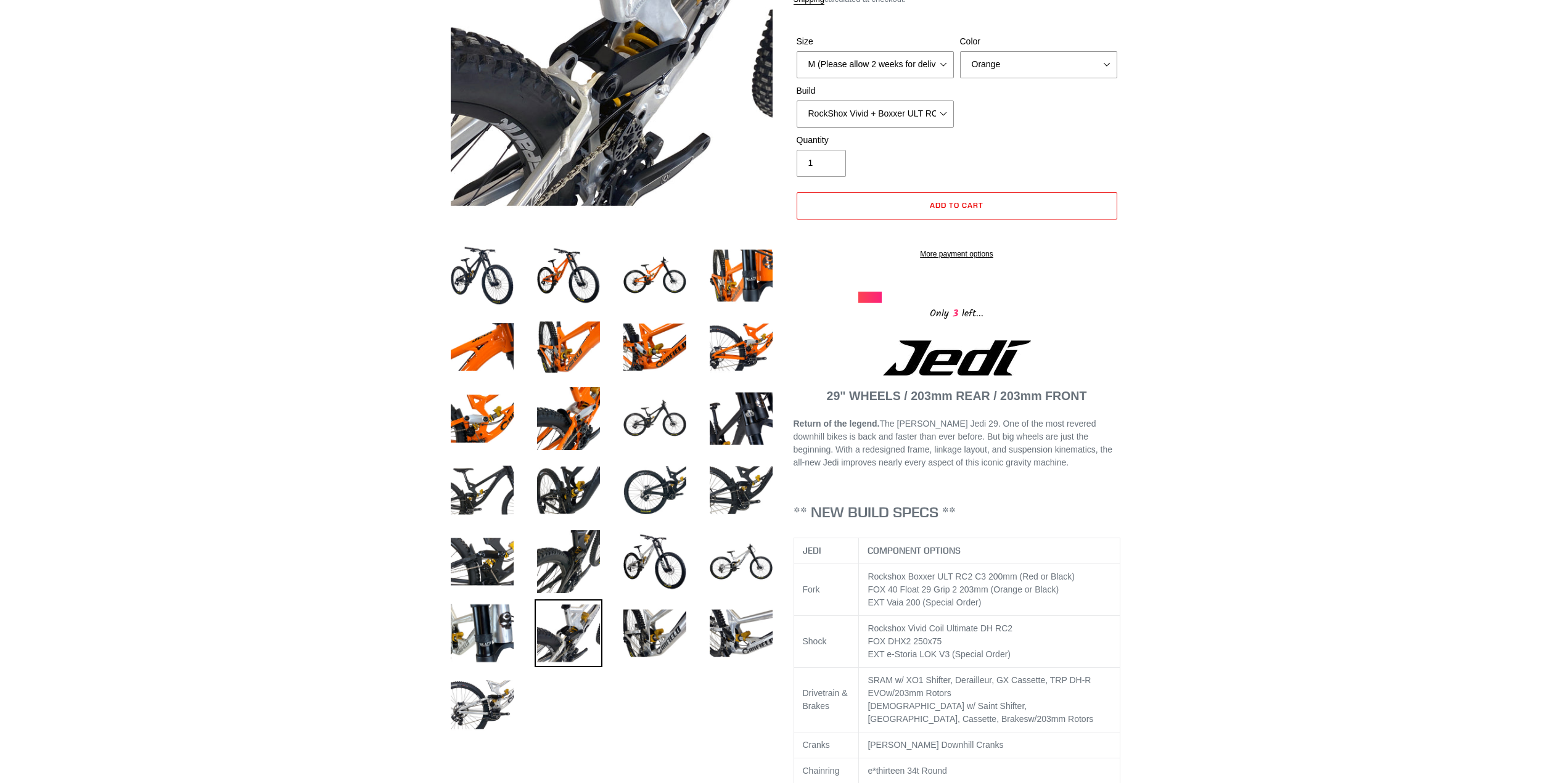
scroll to position [62, 0]
